Goal: Transaction & Acquisition: Book appointment/travel/reservation

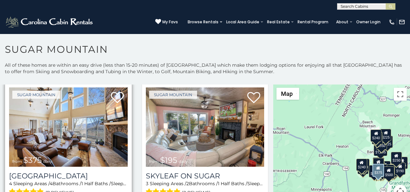
scroll to position [324, 0]
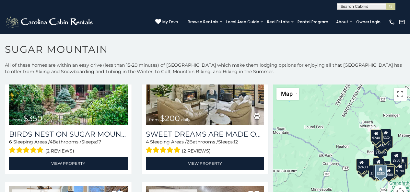
scroll to position [203, 0]
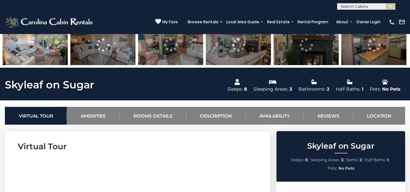
scroll to position [230, 0]
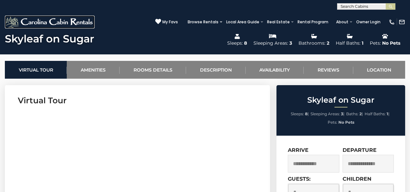
click at [13, 25] on img at bounding box center [50, 22] width 90 height 13
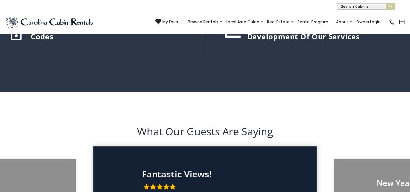
scroll to position [807, 0]
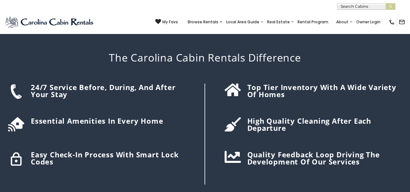
click at [219, 114] on div "Top tier inventory with a wide variety of homes" at bounding box center [305, 134] width 200 height 101
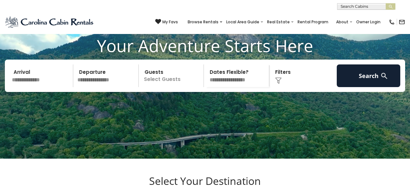
scroll to position [30, 0]
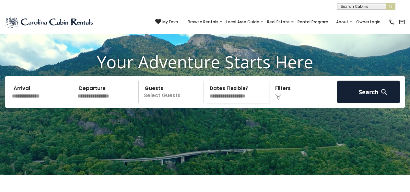
click at [22, 11] on div "(828) 295-6000 My Favs Browse Rentals Local Area Guide Activities & Attractions…" at bounding box center [205, 22] width 410 height 24
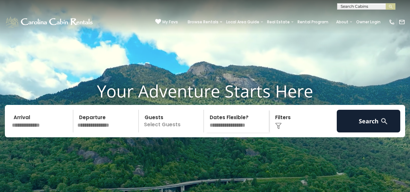
scroll to position [0, 0]
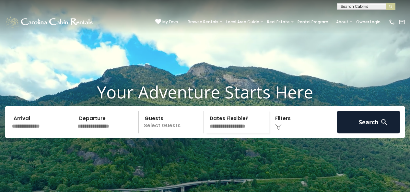
click at [88, 2] on div "**********" at bounding box center [205, 5] width 410 height 10
click at [212, 2] on div "**********" at bounding box center [205, 5] width 410 height 10
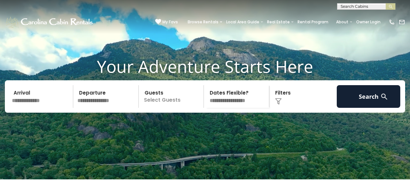
scroll to position [26, 0]
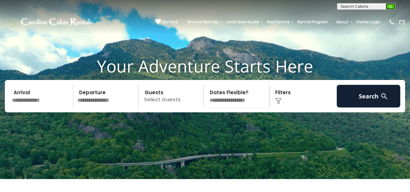
click at [392, 9] on button "submit" at bounding box center [391, 6] width 10 height 6
